Goal: Task Accomplishment & Management: Use online tool/utility

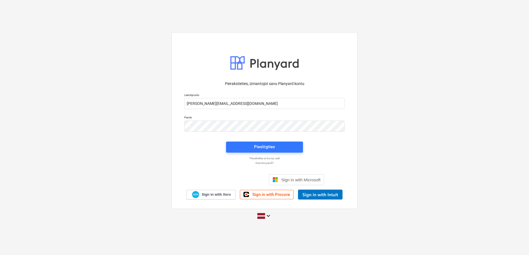
click at [269, 154] on div "Pieslēgties" at bounding box center [264, 148] width 83 height 18
click at [270, 150] on div "Pieslēgties" at bounding box center [264, 146] width 21 height 7
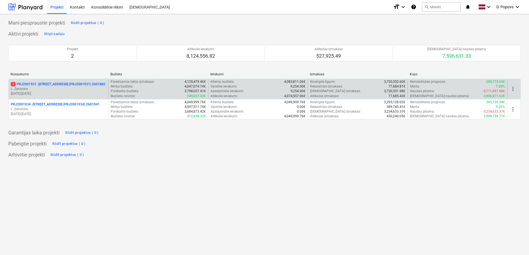
click at [48, 92] on p "[DATE] - [DATE]" at bounding box center [58, 94] width 95 height 5
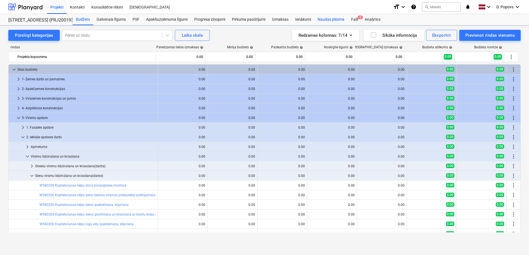
click at [343, 17] on div "Naudas plūsma" at bounding box center [331, 19] width 34 height 11
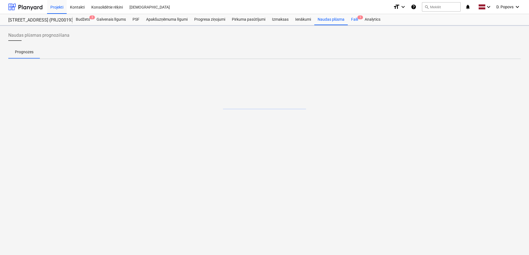
click at [349, 17] on div "Faili 1" at bounding box center [355, 19] width 14 height 11
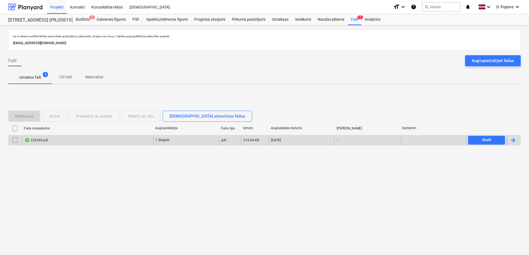
click at [85, 140] on div "252249.pdf" at bounding box center [87, 140] width 131 height 9
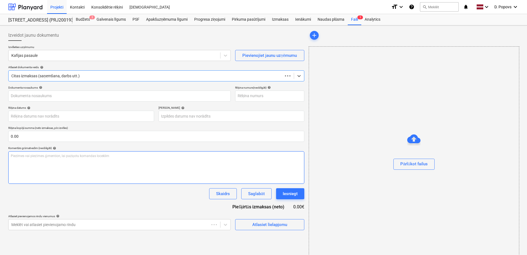
type input "252249"
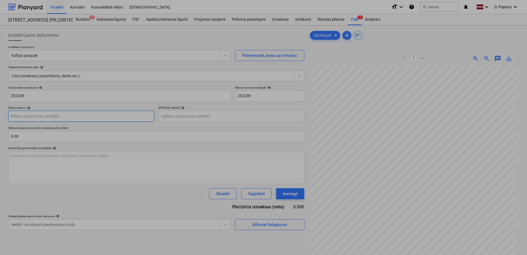
click at [121, 114] on body "Projekti Kontakti Konsolidētie rēķini Iesūtne format_size keyboard_arrow_down h…" at bounding box center [263, 127] width 527 height 255
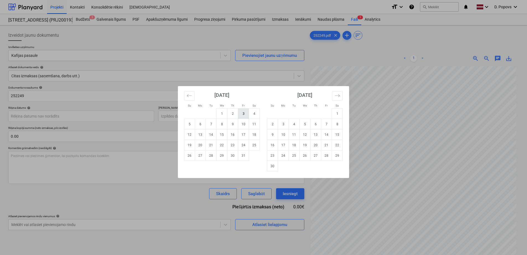
click at [245, 113] on td "3" at bounding box center [243, 114] width 11 height 11
type input "[DATE]"
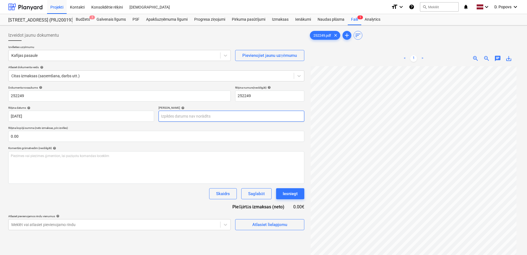
drag, startPoint x: 225, startPoint y: 110, endPoint x: 225, endPoint y: 113, distance: 3.6
click at [225, 113] on div "Termiņš help" at bounding box center [231, 114] width 146 height 16
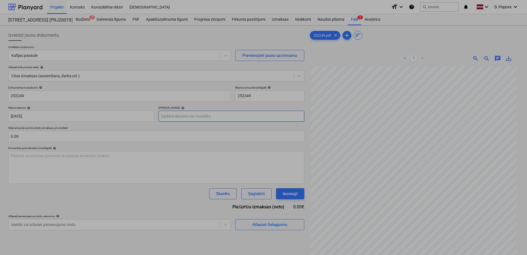
click at [225, 113] on body "Projekti Kontakti Konsolidētie rēķini Iesūtne format_size keyboard_arrow_down h…" at bounding box center [263, 127] width 527 height 255
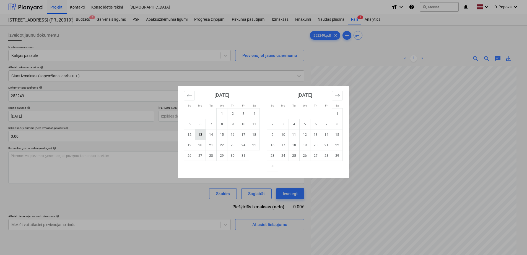
click at [199, 135] on td "13" at bounding box center [200, 135] width 11 height 11
type input "[DATE]"
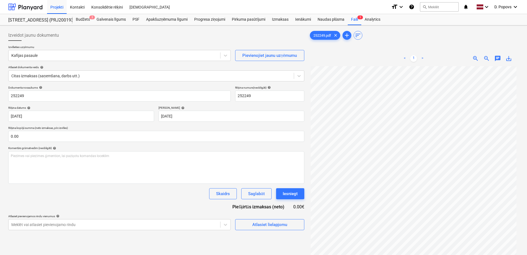
click at [174, 205] on div "Dokumenta nosaukums help 252249 Rēķina numurs (neobligāti) help 252249 Rēķina d…" at bounding box center [156, 158] width 296 height 145
click at [277, 226] on div "Atlasiet lielapjomu" at bounding box center [269, 224] width 35 height 7
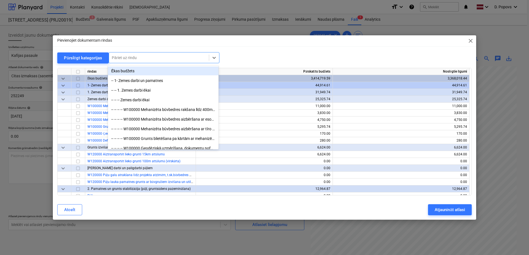
click at [170, 57] on div at bounding box center [159, 58] width 94 height 6
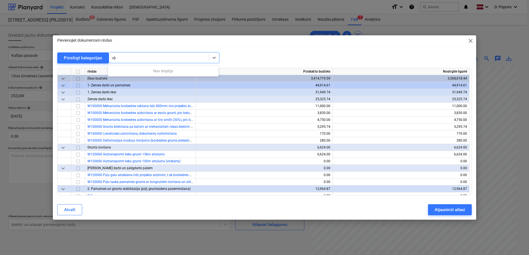
type input "з"
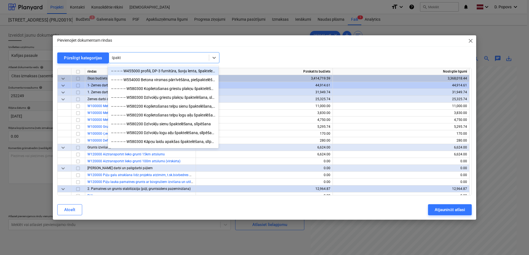
type input "špakte"
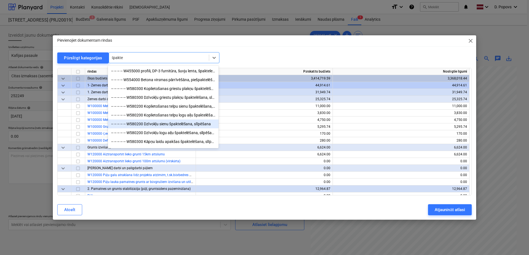
click at [180, 126] on div "-- -- -- -- -- W580200 Dzīvokļu sienu špaktelēšana, slīpēšana" at bounding box center [163, 124] width 111 height 9
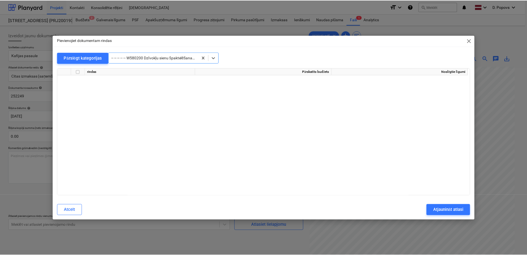
scroll to position [2972, 0]
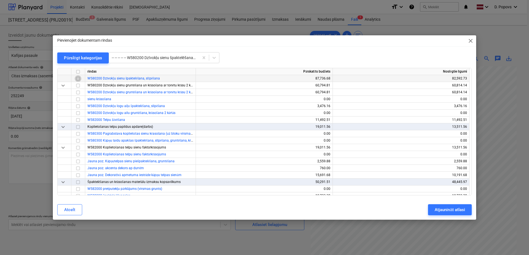
click at [78, 79] on input "checkbox" at bounding box center [78, 78] width 7 height 7
click at [457, 210] on div "Atjaunināt atlasi" at bounding box center [449, 210] width 30 height 7
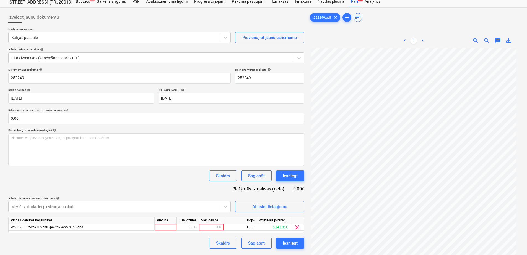
scroll to position [28, 0]
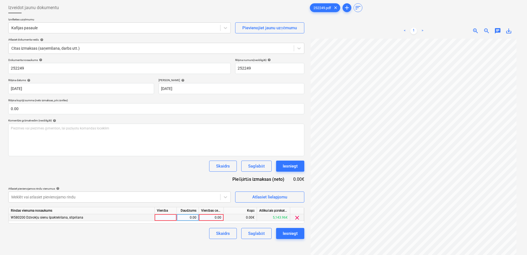
click at [207, 218] on div "0.00" at bounding box center [211, 218] width 20 height 7
type input "26.12"
click at [173, 233] on div "Skaidrs Saglabāt Iesniegt" at bounding box center [156, 233] width 296 height 11
click at [257, 231] on div "Saglabāt" at bounding box center [256, 233] width 16 height 7
